Goal: Obtain resource: Obtain resource

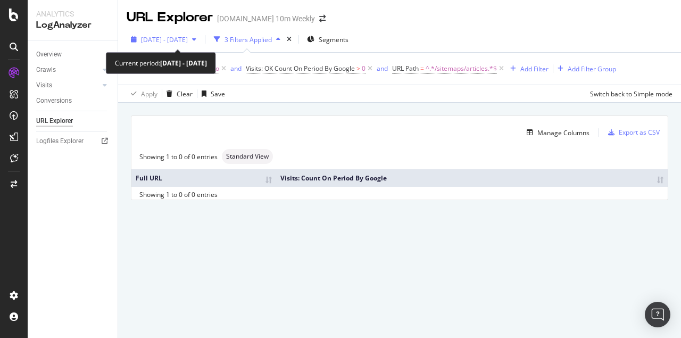
click at [188, 41] on span "[DATE] - [DATE]" at bounding box center [164, 39] width 47 height 9
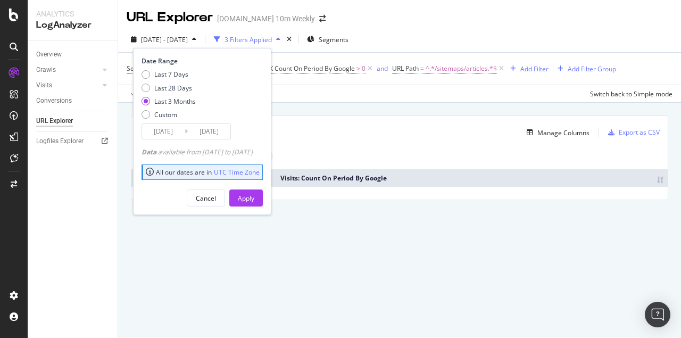
click at [297, 262] on div "URL Explorer TheTimes.com 10m Weekly 2025 Jun. 29th - Sep. 28th 3 Filters Appli…" at bounding box center [399, 169] width 563 height 338
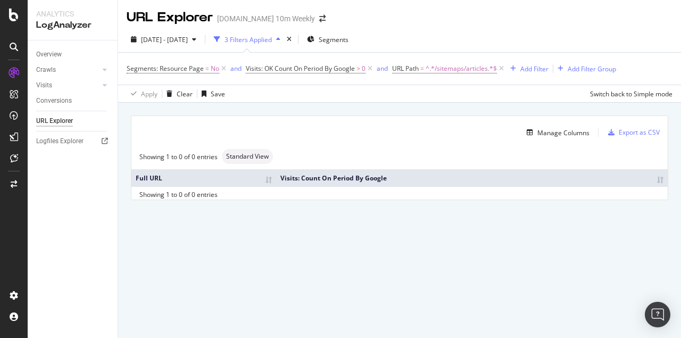
drag, startPoint x: 223, startPoint y: 69, endPoint x: 298, endPoint y: 162, distance: 119.1
click at [283, 156] on div "URL Explorer TheTimes.com 10m Weekly 2025 Jun. 29th - Sep. 28th 3 Filters Appli…" at bounding box center [399, 169] width 563 height 338
click at [222, 69] on icon at bounding box center [223, 68] width 9 height 11
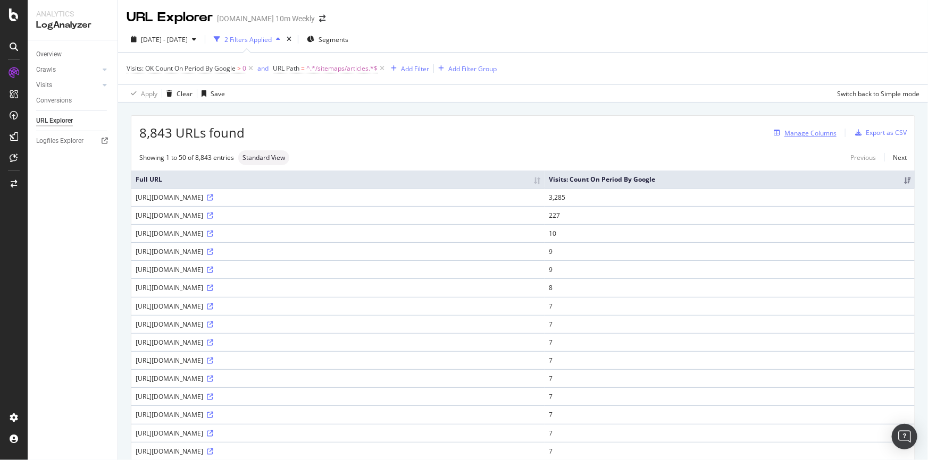
click at [680, 132] on div "Manage Columns" at bounding box center [810, 133] width 52 height 9
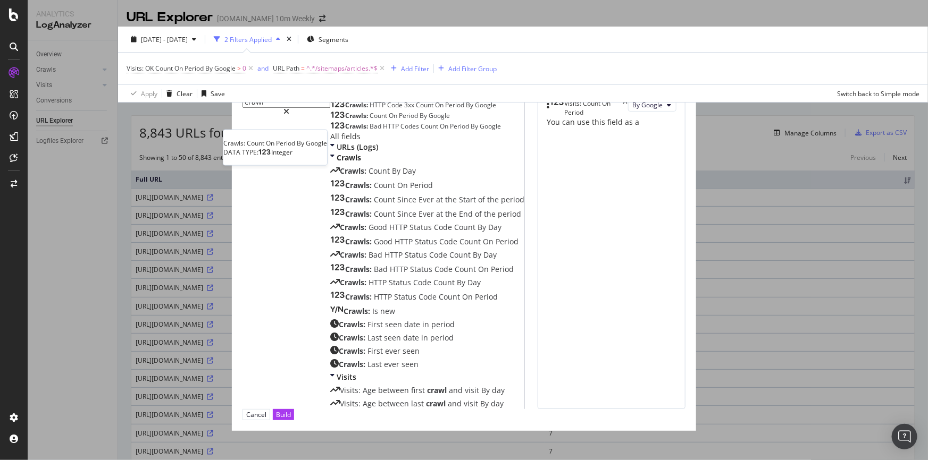
type input "crawl"
click at [429, 120] on span "Google" at bounding box center [439, 115] width 21 height 9
click at [291, 337] on div "Build" at bounding box center [283, 414] width 15 height 9
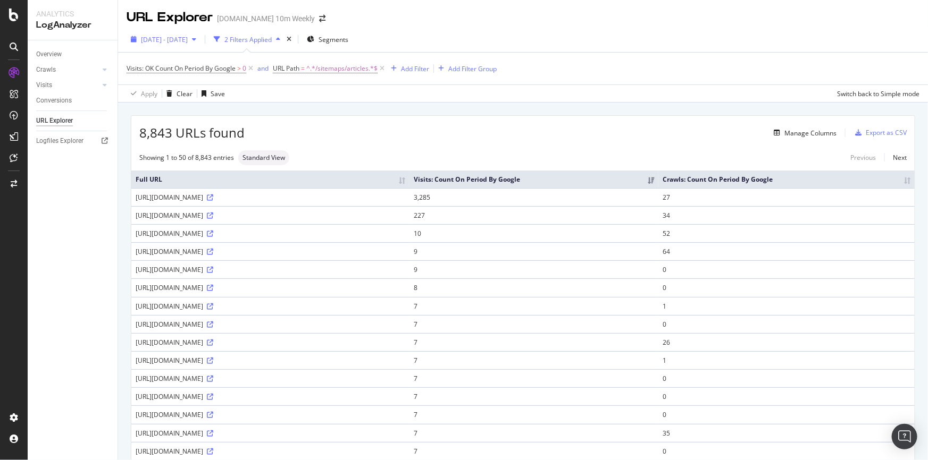
click at [188, 43] on span "[DATE] - [DATE]" at bounding box center [164, 39] width 47 height 9
click at [425, 131] on div "Manage Columns" at bounding box center [541, 133] width 592 height 13
click at [680, 134] on div "Export as CSV" at bounding box center [886, 132] width 41 height 9
click at [680, 181] on th "Crawls: Count On Period By Google" at bounding box center [786, 180] width 256 height 18
click at [680, 134] on div "Export as CSV" at bounding box center [886, 132] width 41 height 9
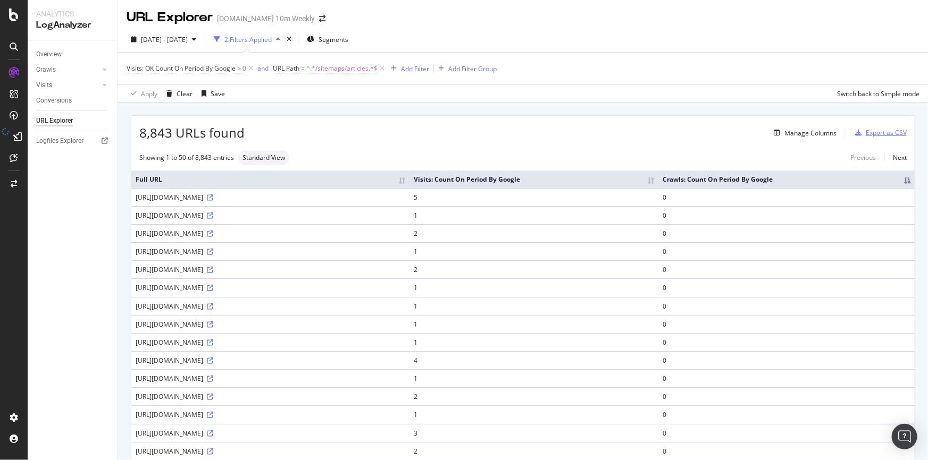
click at [680, 134] on div "Export as CSV" at bounding box center [886, 132] width 41 height 9
click at [680, 132] on div "Export as CSV" at bounding box center [886, 132] width 41 height 9
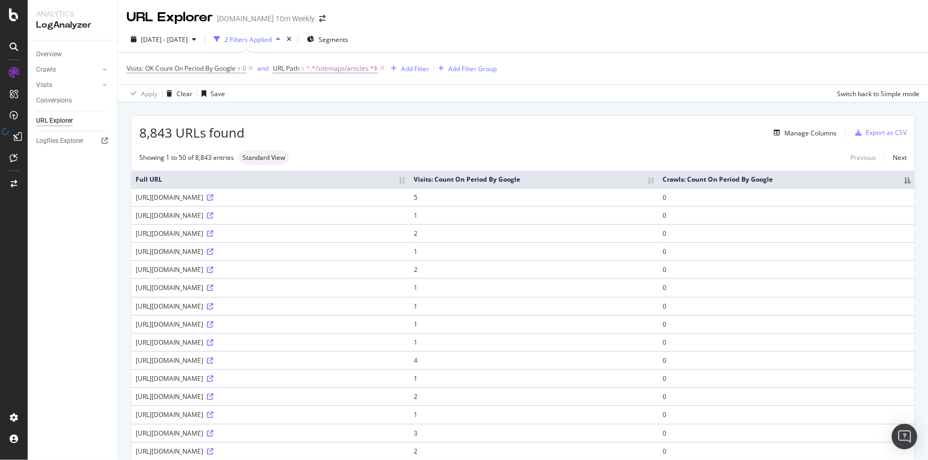
click at [680, 184] on th "Crawls: Count On Period By Google" at bounding box center [786, 180] width 256 height 18
click at [680, 129] on div "8,843 URLs found Manage Columns Export as CSV" at bounding box center [522, 129] width 783 height 26
click at [680, 129] on div "Export as CSV" at bounding box center [886, 132] width 41 height 9
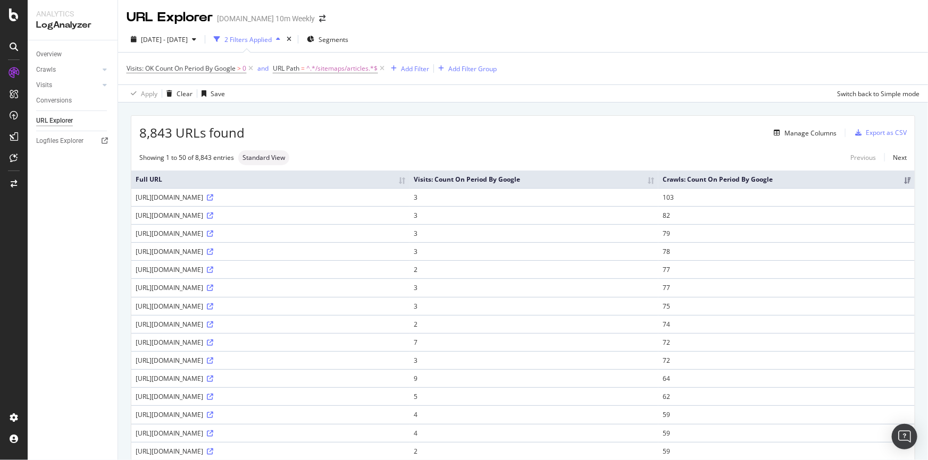
drag, startPoint x: 706, startPoint y: 184, endPoint x: 638, endPoint y: 129, distance: 87.4
drag, startPoint x: 697, startPoint y: 199, endPoint x: 678, endPoint y: 199, distance: 18.1
click at [678, 199] on td "103" at bounding box center [786, 197] width 256 height 18
drag, startPoint x: 283, startPoint y: 196, endPoint x: 133, endPoint y: 196, distance: 149.9
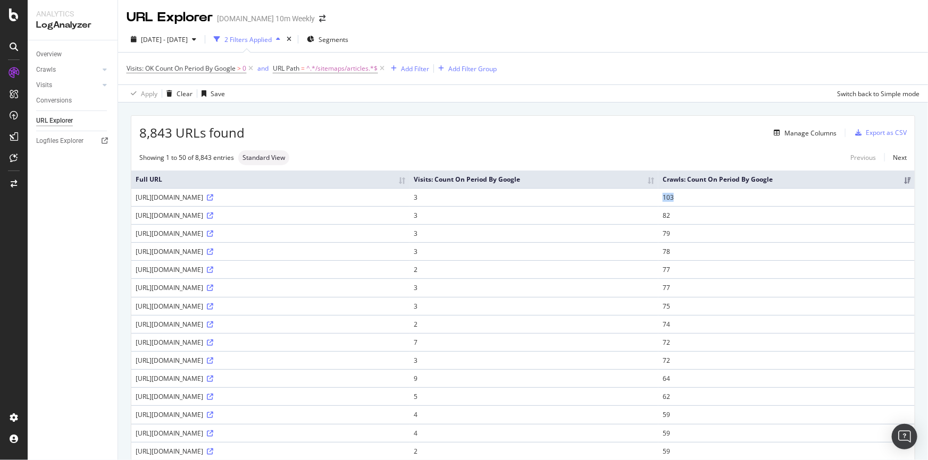
click at [133, 196] on td "https://www.thetimes.com/sitemaps/articles/2013" at bounding box center [270, 197] width 278 height 18
copy div "https://www.thetimes.com/sitemaps/articles/2013"
click at [680, 133] on div "Manage Columns" at bounding box center [810, 133] width 52 height 9
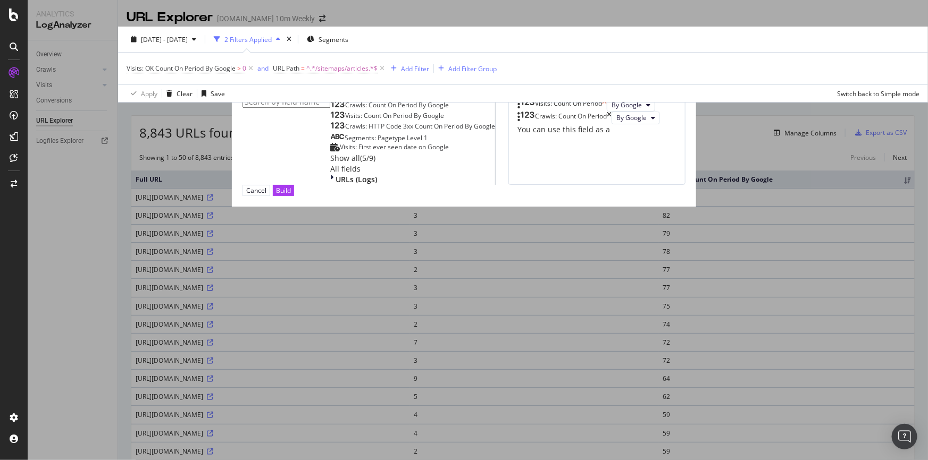
click at [607, 107] on icon "times" at bounding box center [604, 105] width 5 height 13
click at [291, 195] on div "Build" at bounding box center [283, 190] width 15 height 9
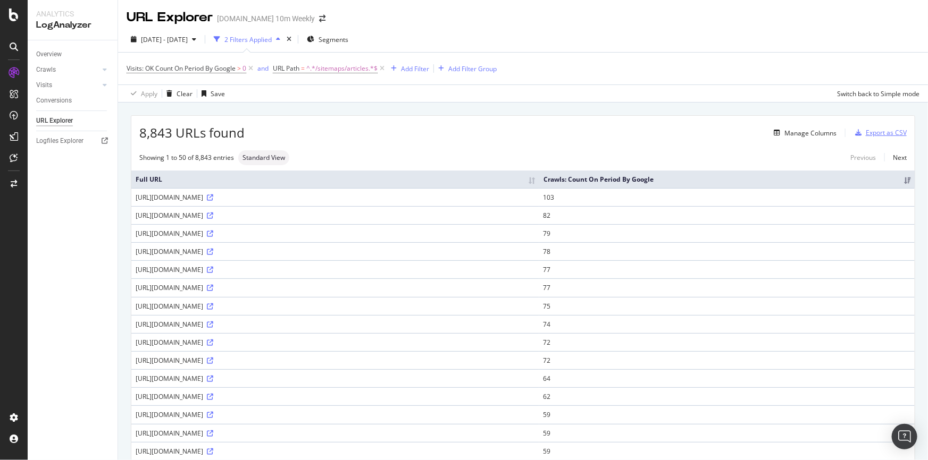
click at [680, 131] on div "Export as CSV" at bounding box center [886, 132] width 41 height 9
click at [239, 67] on span ">" at bounding box center [239, 68] width 4 height 9
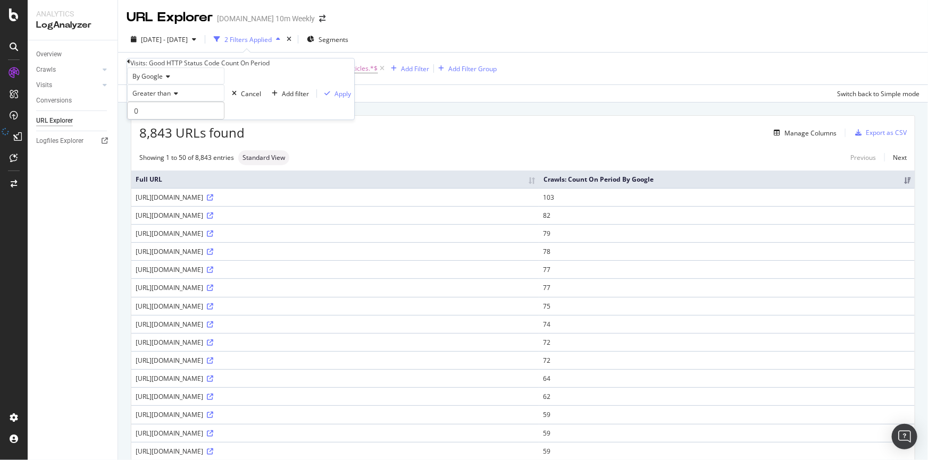
click at [178, 97] on icon at bounding box center [174, 93] width 7 height 6
click at [188, 168] on span "Greater than or equal to" at bounding box center [166, 163] width 72 height 9
click at [334, 98] on div "Apply" at bounding box center [342, 93] width 16 height 9
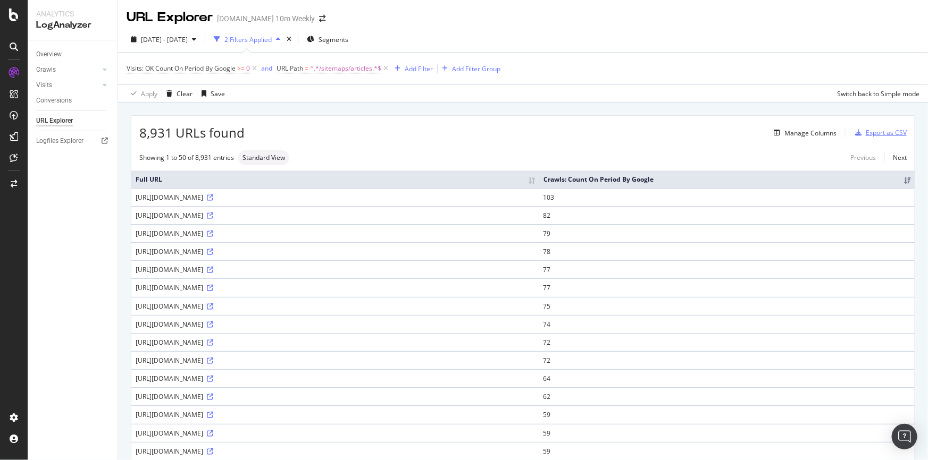
click at [680, 130] on div "Export as CSV" at bounding box center [886, 132] width 41 height 9
drag, startPoint x: 140, startPoint y: 133, endPoint x: 253, endPoint y: 136, distance: 112.8
click at [253, 136] on div "8,931 URLs found Manage Columns Export as CSV" at bounding box center [522, 129] width 783 height 26
copy div "8,931 URLs found"
click at [680, 135] on div "Export as CSV" at bounding box center [886, 132] width 41 height 9
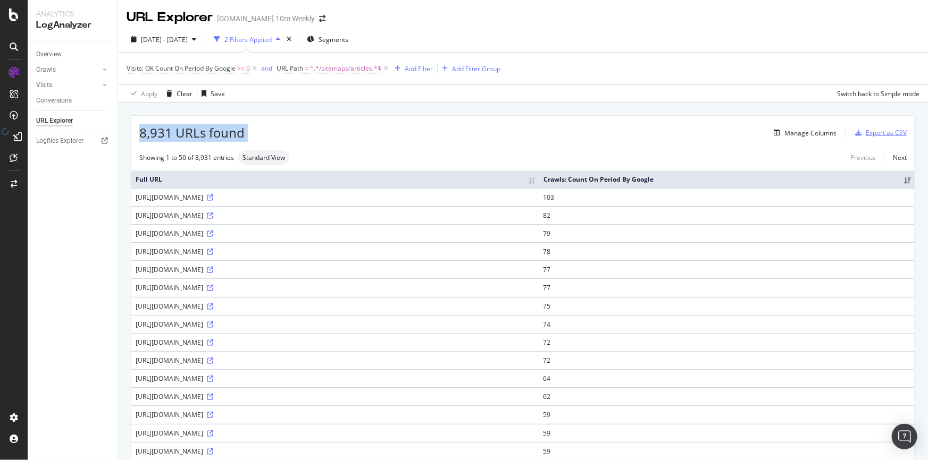
click at [680, 135] on div "Export as CSV" at bounding box center [886, 132] width 41 height 9
click at [680, 127] on div "Export as CSV" at bounding box center [879, 133] width 56 height 16
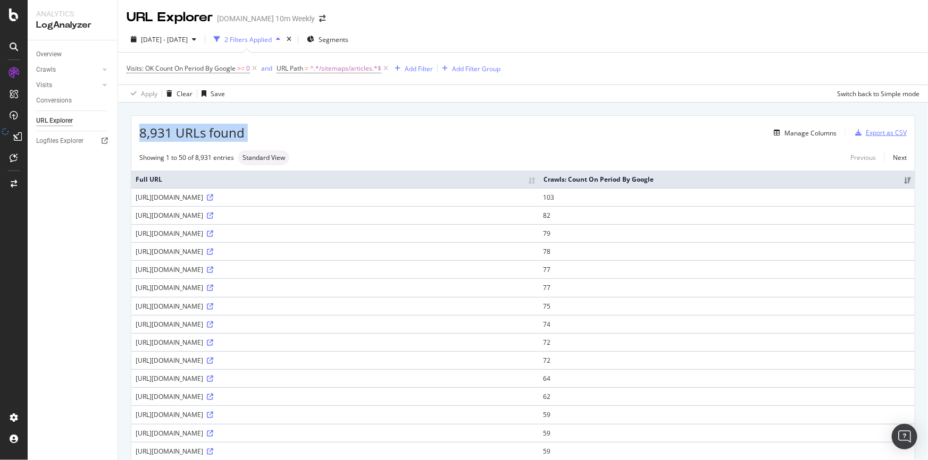
click at [680, 129] on div "Export as CSV" at bounding box center [886, 132] width 41 height 9
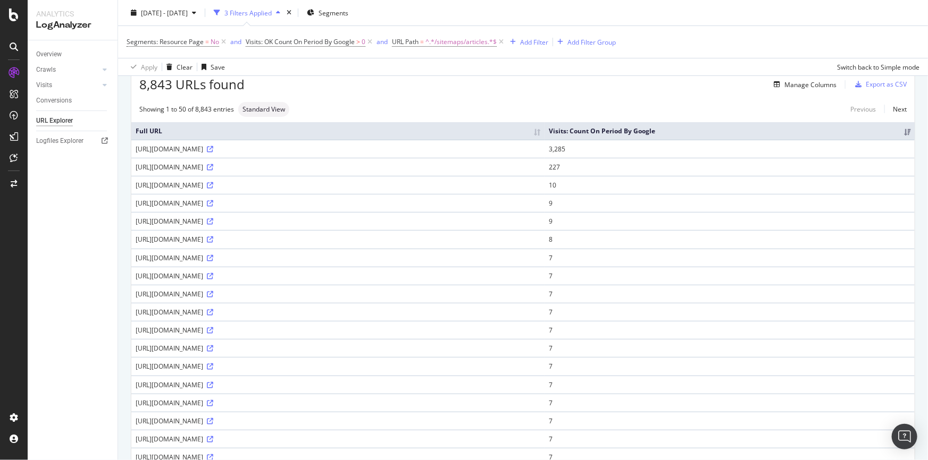
scroll to position [48, 0]
copy div "[URL][DOMAIN_NAME]"
drag, startPoint x: 135, startPoint y: 144, endPoint x: 266, endPoint y: 153, distance: 132.1
click at [266, 153] on td "[URL][DOMAIN_NAME]" at bounding box center [337, 149] width 413 height 18
